Goal: Find specific page/section: Find specific page/section

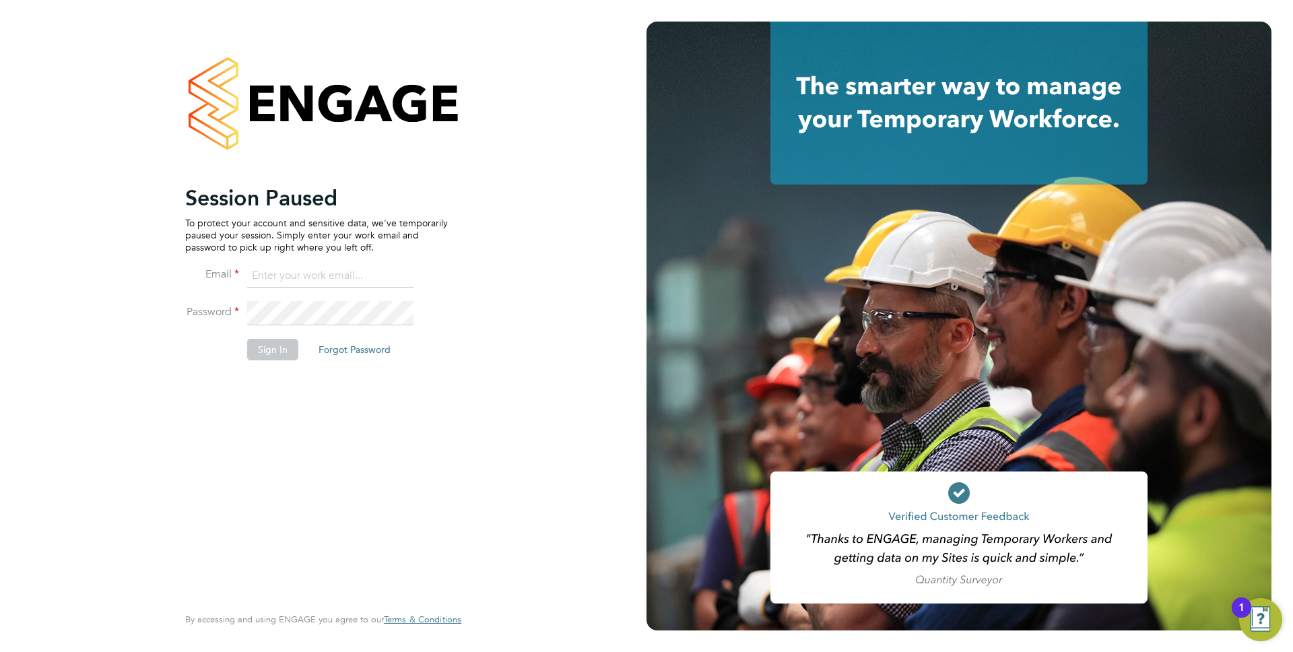
click at [297, 264] on input at bounding box center [330, 276] width 166 height 24
type input "[PERSON_NAME][EMAIL_ADDRESS][PERSON_NAME][DOMAIN_NAME]"
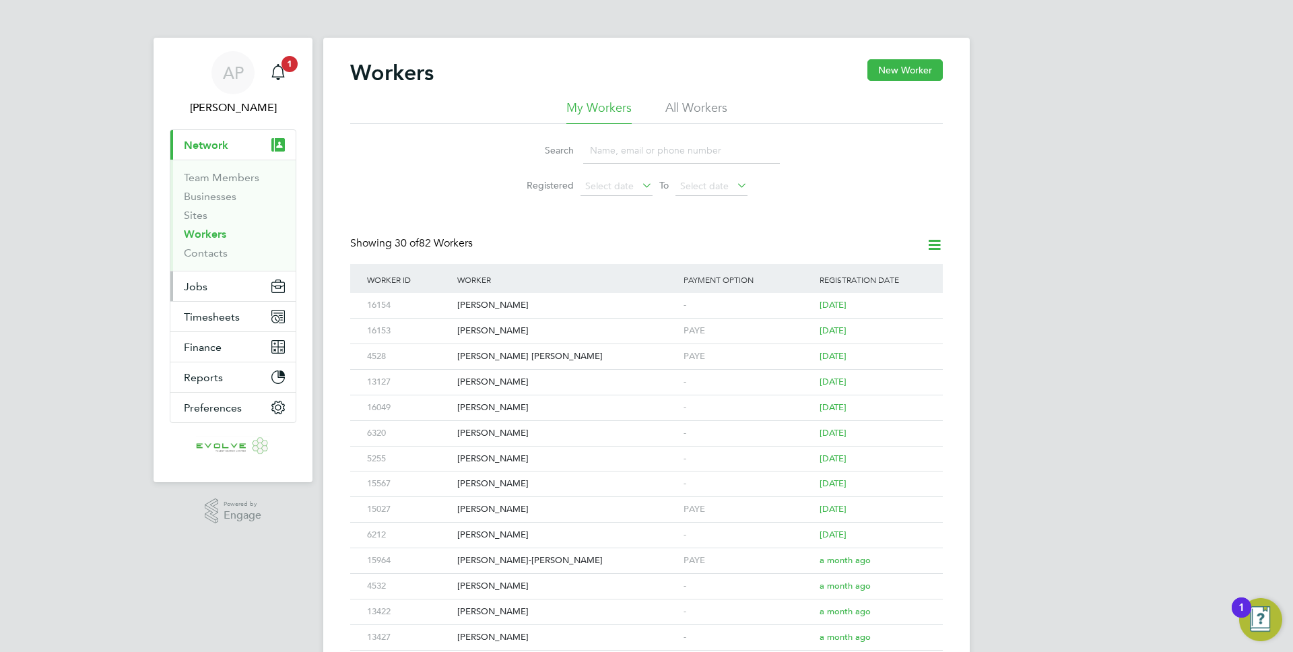
click at [217, 288] on button "Jobs" at bounding box center [232, 286] width 125 height 30
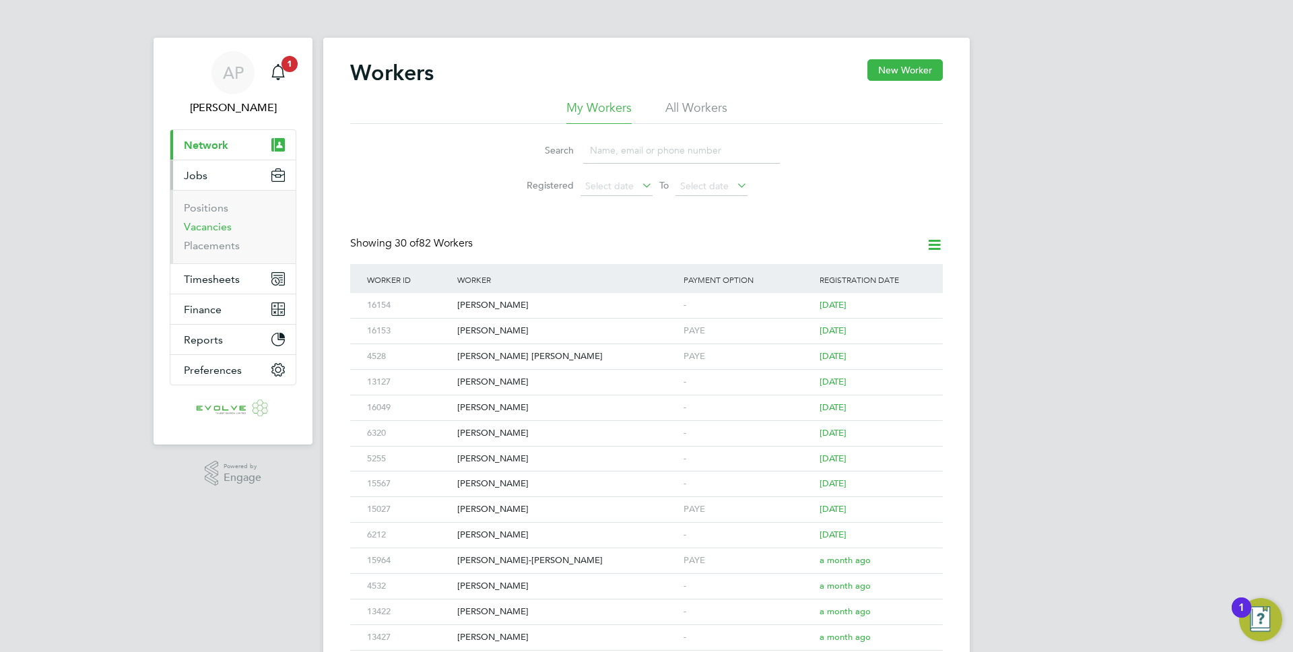
click at [208, 230] on link "Vacancies" at bounding box center [208, 226] width 48 height 13
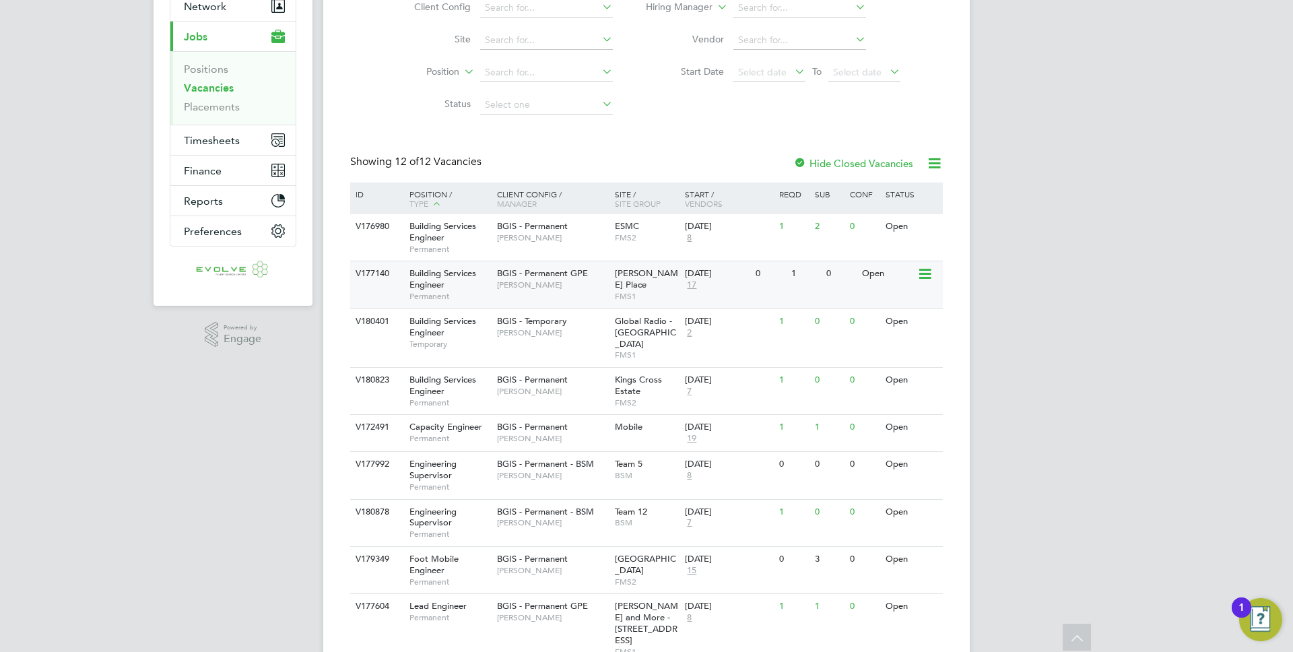
scroll to position [143, 0]
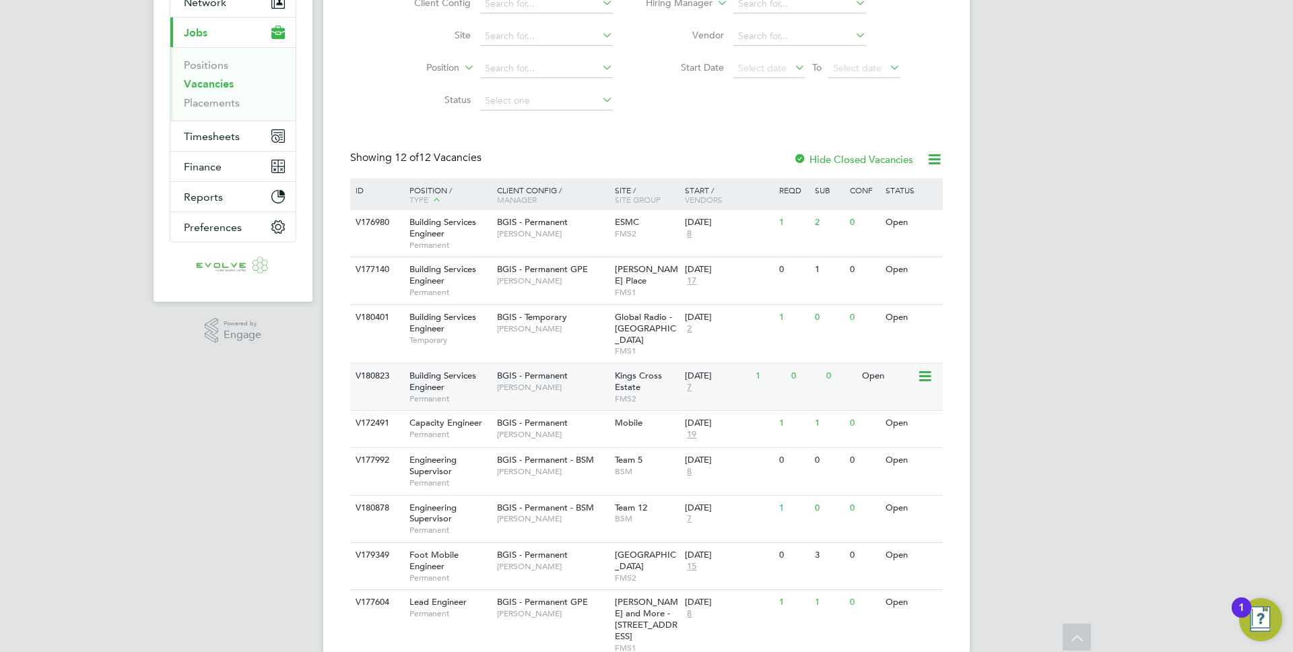
click at [563, 382] on span "Jake Osborne" at bounding box center [552, 387] width 111 height 11
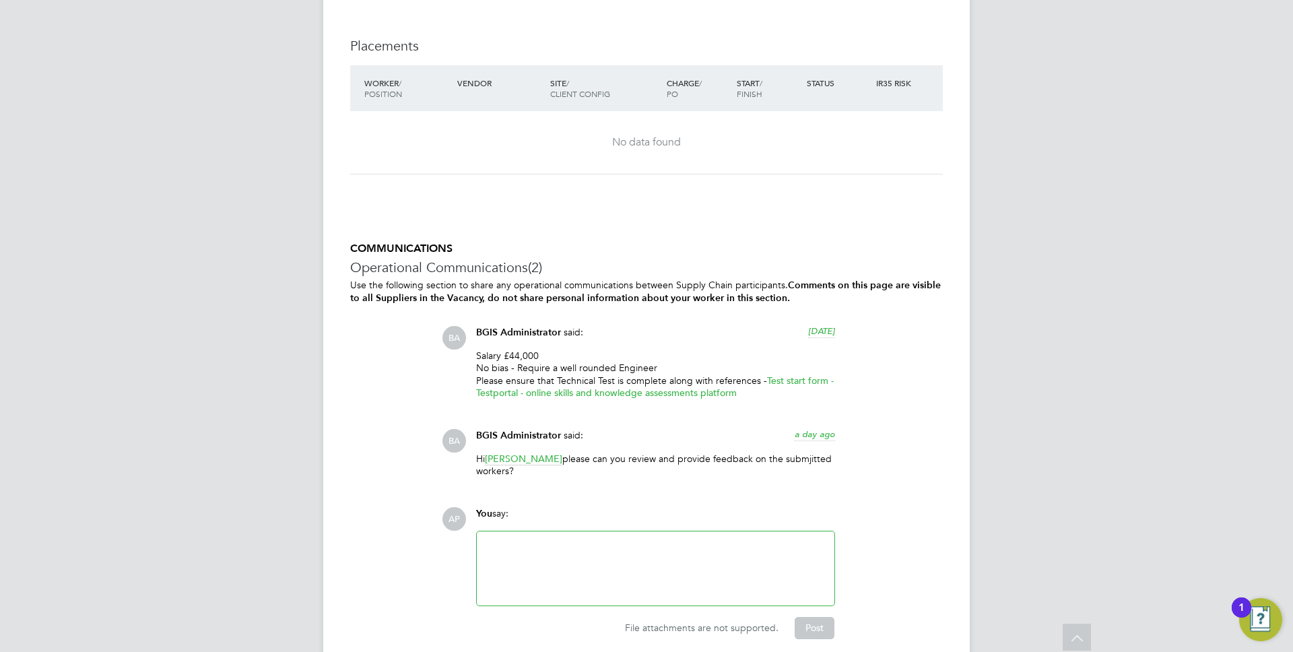
scroll to position [1956, 0]
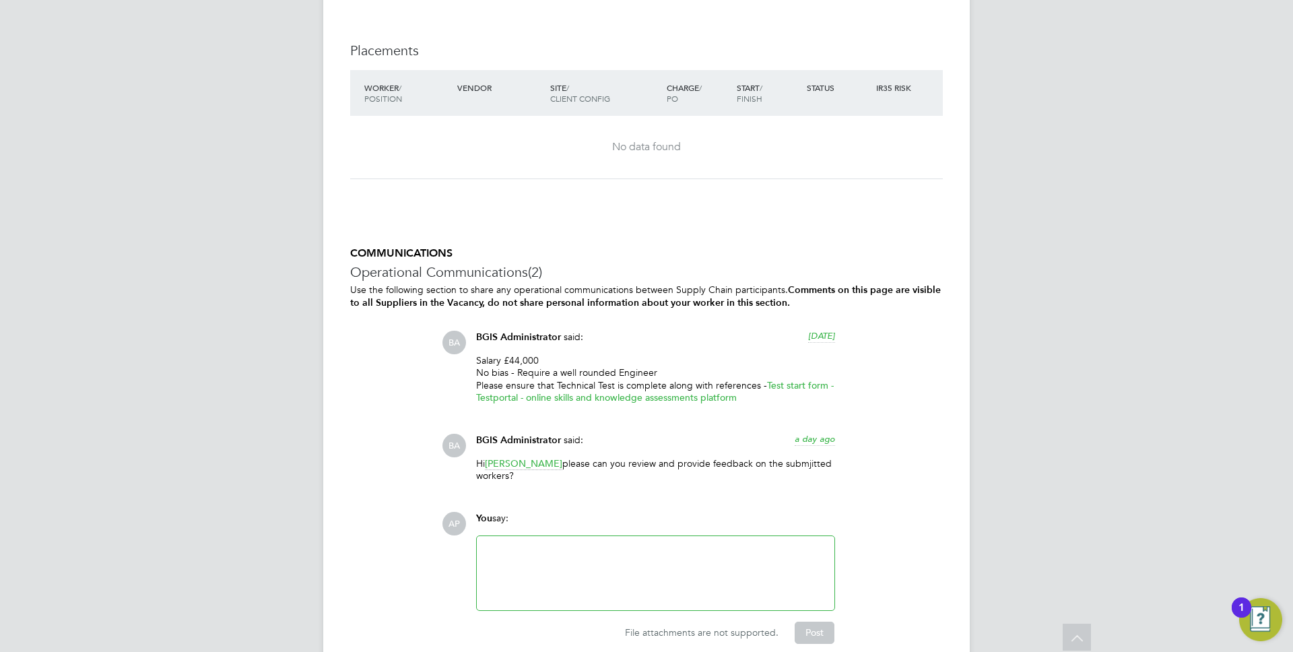
click at [823, 439] on span "a day ago" at bounding box center [815, 438] width 40 height 11
click at [542, 462] on span "Jake Osborne" at bounding box center [523, 463] width 77 height 13
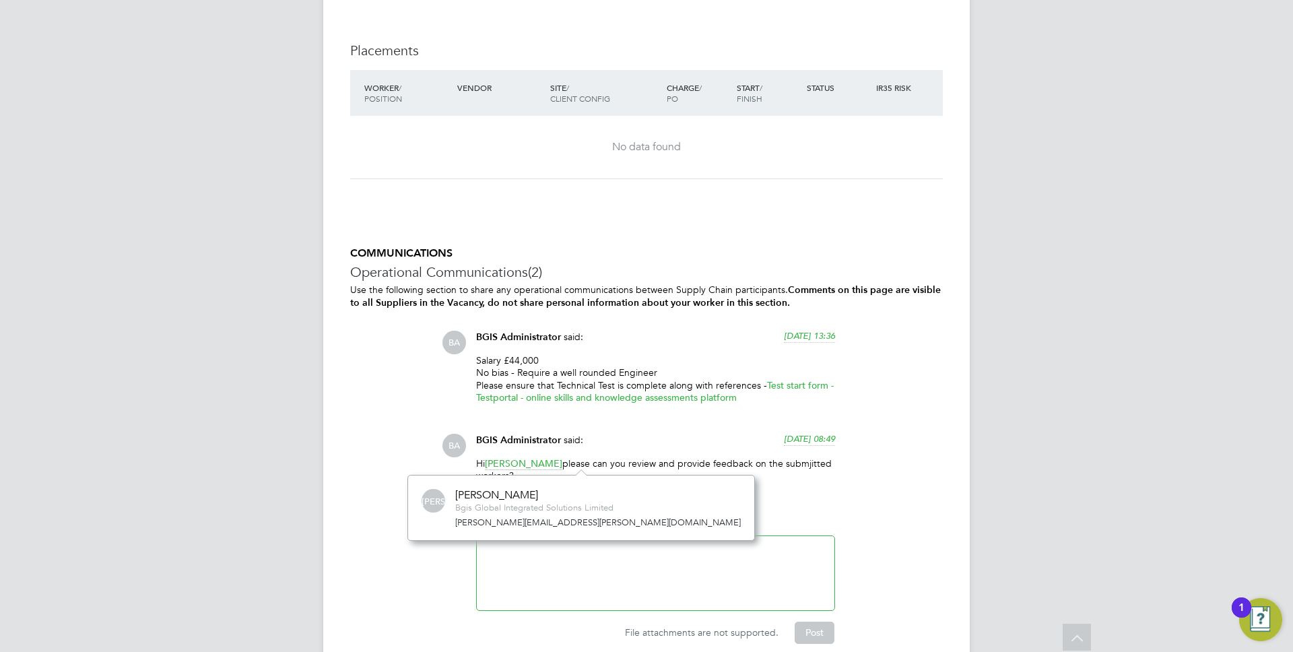
scroll to position [65, 220]
click at [542, 462] on span "Jake Osborne" at bounding box center [523, 463] width 77 height 13
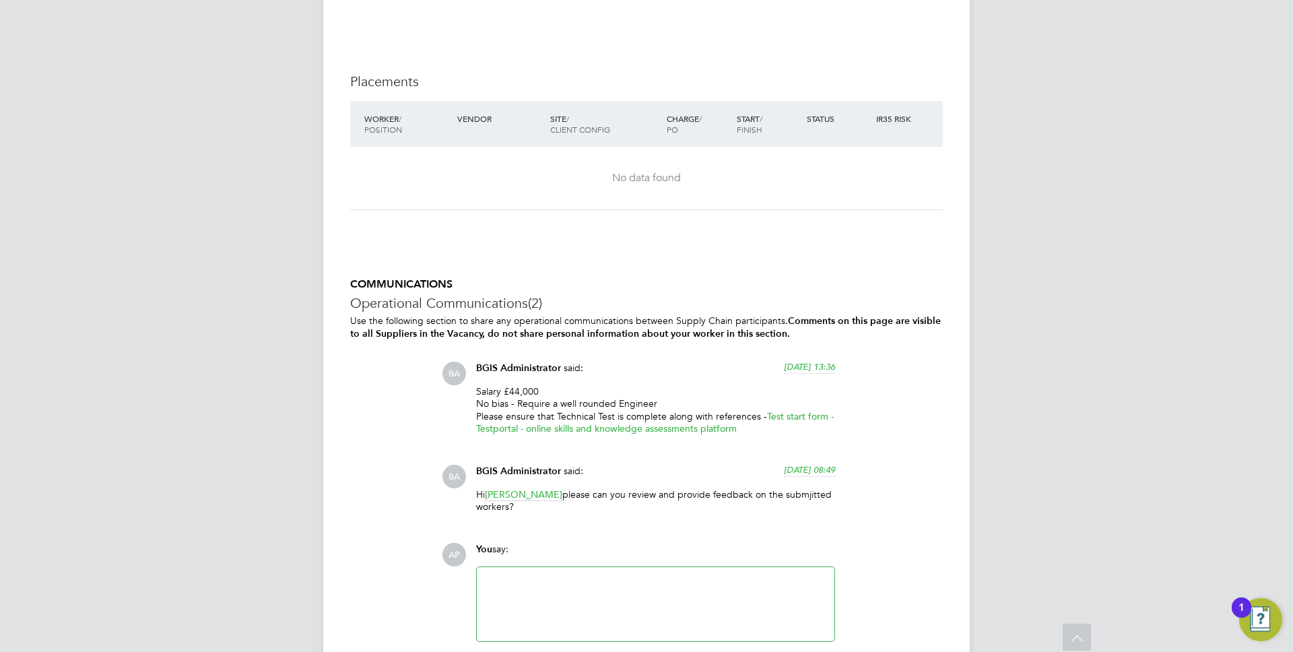
scroll to position [1920, 0]
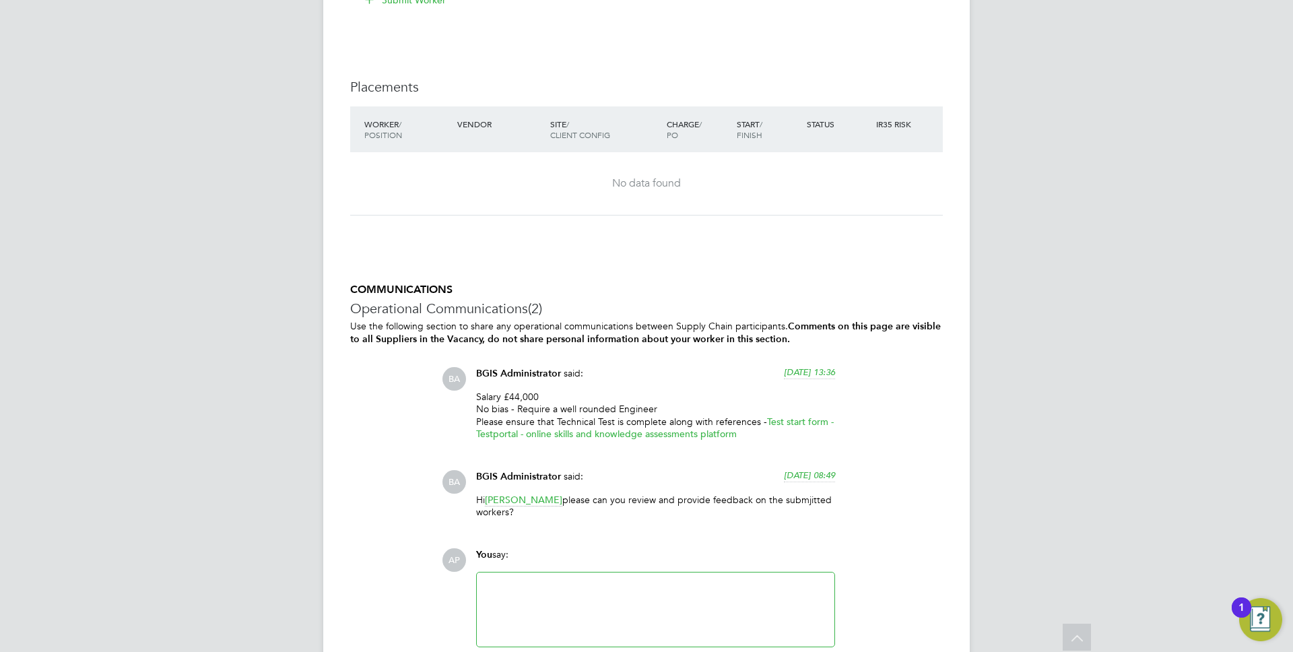
click at [368, 426] on div "COMMUNICATIONS Operational Communications (2) Use the following section to shar…" at bounding box center [646, 481] width 593 height 397
